Goal: Check status: Check status

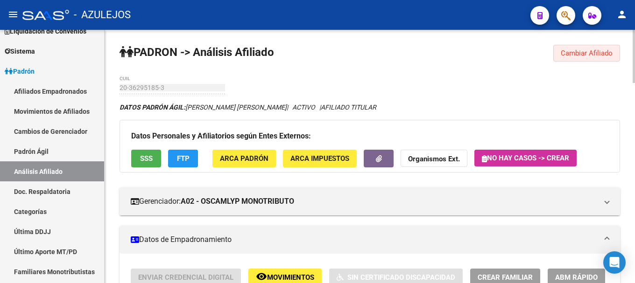
click at [565, 52] on span "Cambiar Afiliado" at bounding box center [587, 53] width 52 height 8
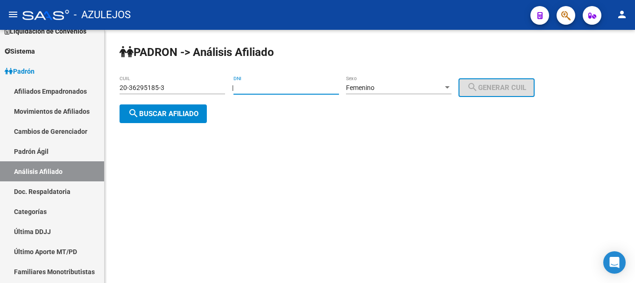
drag, startPoint x: 287, startPoint y: 87, endPoint x: 240, endPoint y: 94, distance: 47.8
click at [240, 94] on div "PADRON -> Análisis Afiliado 20-36295185-3 CUIL | DNI Femenino Sexo search Gener…" at bounding box center [370, 91] width 530 height 123
paste input "31396261"
type input "31396261"
click at [478, 84] on mat-icon "search" at bounding box center [472, 87] width 11 height 11
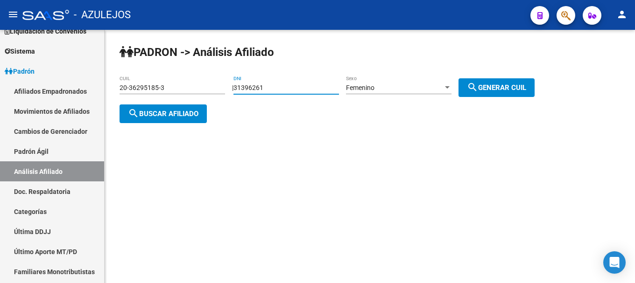
type input "27-31396261-5"
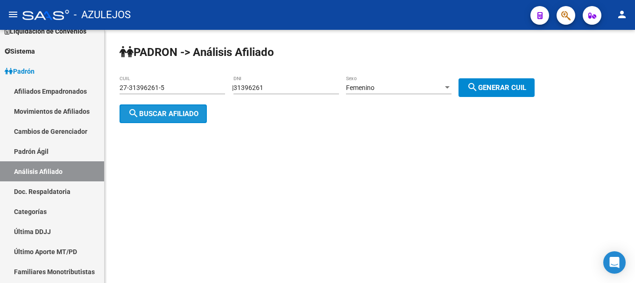
click at [166, 114] on span "search Buscar afiliado" at bounding box center [163, 114] width 71 height 8
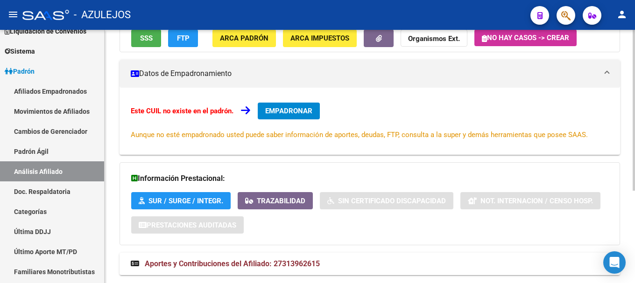
scroll to position [145, 0]
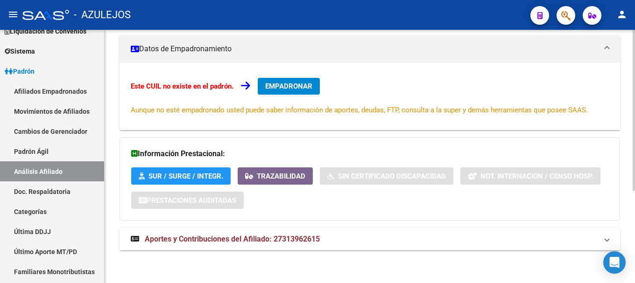
click at [184, 237] on span "Aportes y Contribuciones del Afiliado: 27313962615" at bounding box center [232, 239] width 175 height 9
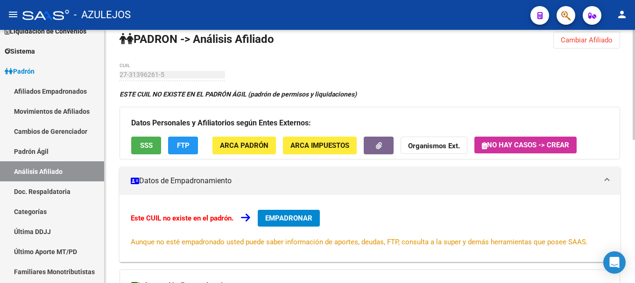
scroll to position [0, 0]
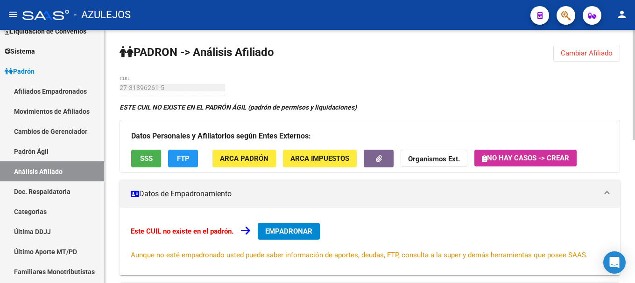
click at [580, 52] on span "Cambiar Afiliado" at bounding box center [587, 53] width 52 height 8
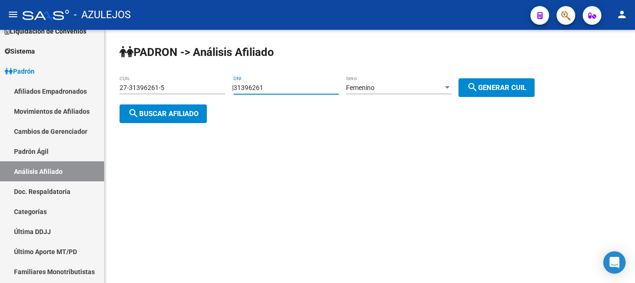
drag, startPoint x: 278, startPoint y: 90, endPoint x: 215, endPoint y: 102, distance: 63.7
click at [215, 102] on app-analisis-afiliado "PADRON -> Análisis Afiliado 27-31396261-5 CUIL | 31396261 DNI Femenino Sexo sea…" at bounding box center [331, 101] width 422 height 34
paste input "31396261"
type input "31396261"
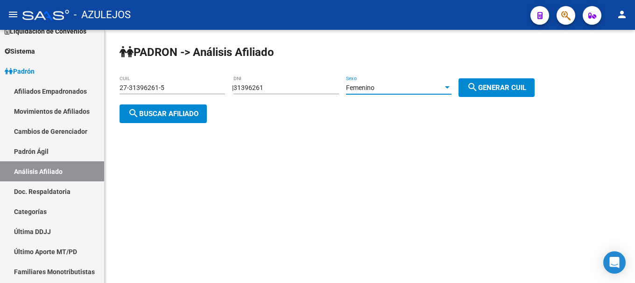
click at [452, 86] on div at bounding box center [447, 87] width 8 height 7
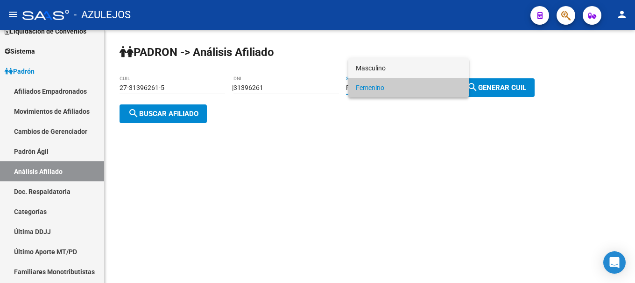
click at [457, 71] on span "Masculino" at bounding box center [409, 68] width 106 height 20
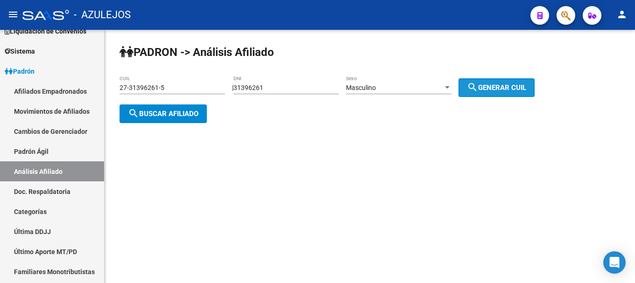
click at [509, 86] on span "search Generar CUIL" at bounding box center [496, 88] width 59 height 8
type input "20-31396261-0"
click at [175, 119] on button "search Buscar afiliado" at bounding box center [163, 114] width 87 height 19
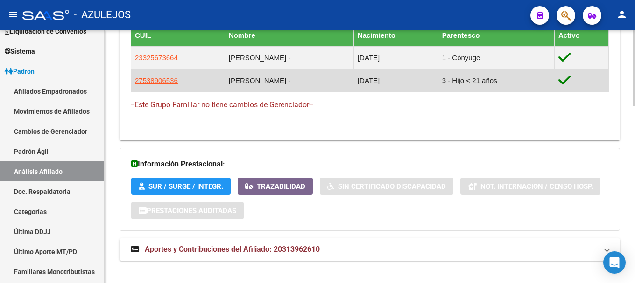
scroll to position [585, 0]
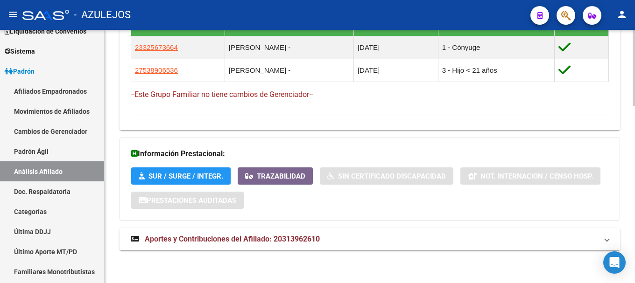
click at [226, 237] on span "Aportes y Contribuciones del Afiliado: 20313962610" at bounding box center [232, 239] width 175 height 9
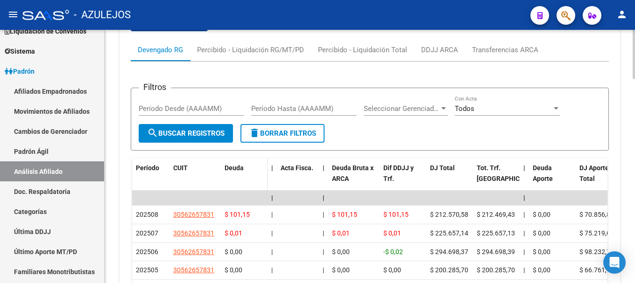
scroll to position [911, 0]
